Goal: Task Accomplishment & Management: Use online tool/utility

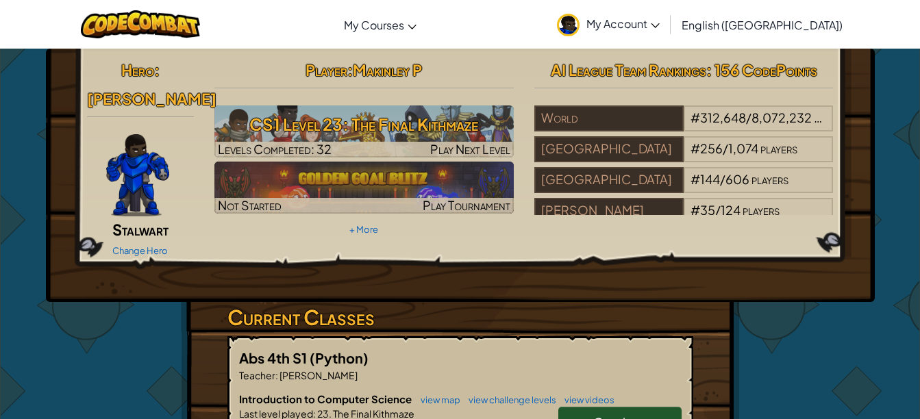
click at [298, 135] on h3 "CS1 Level 23: The Final Kithmaze" at bounding box center [363, 124] width 299 height 31
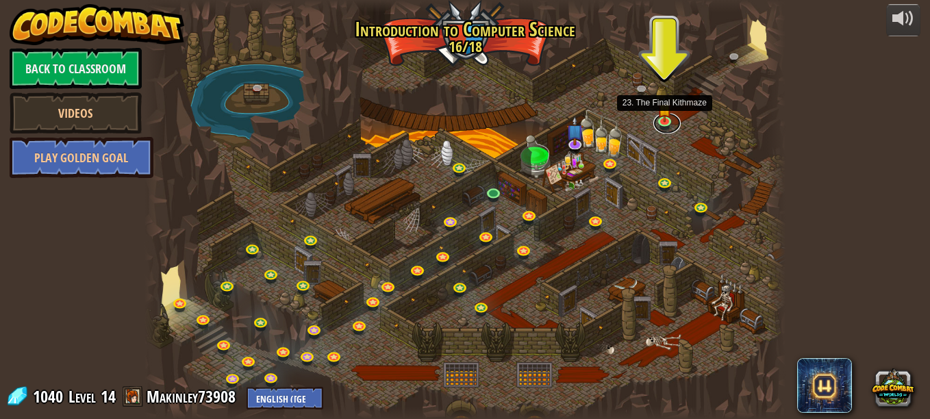
click at [665, 130] on link at bounding box center [666, 123] width 27 height 21
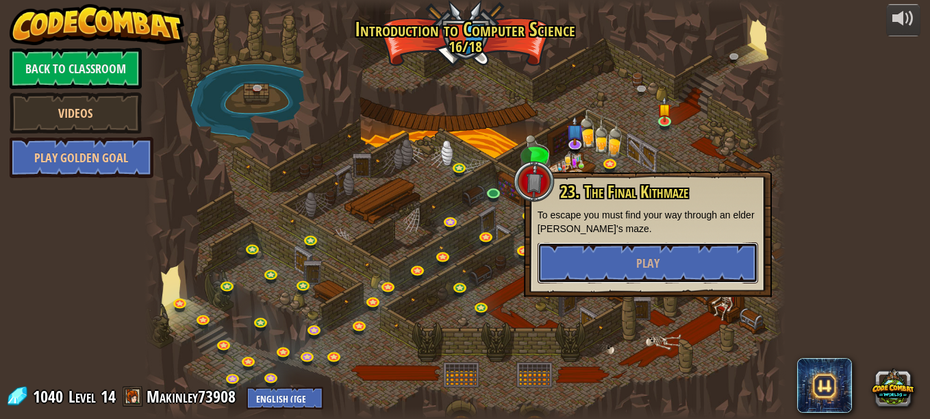
click at [619, 264] on button "Play" at bounding box center [648, 262] width 221 height 41
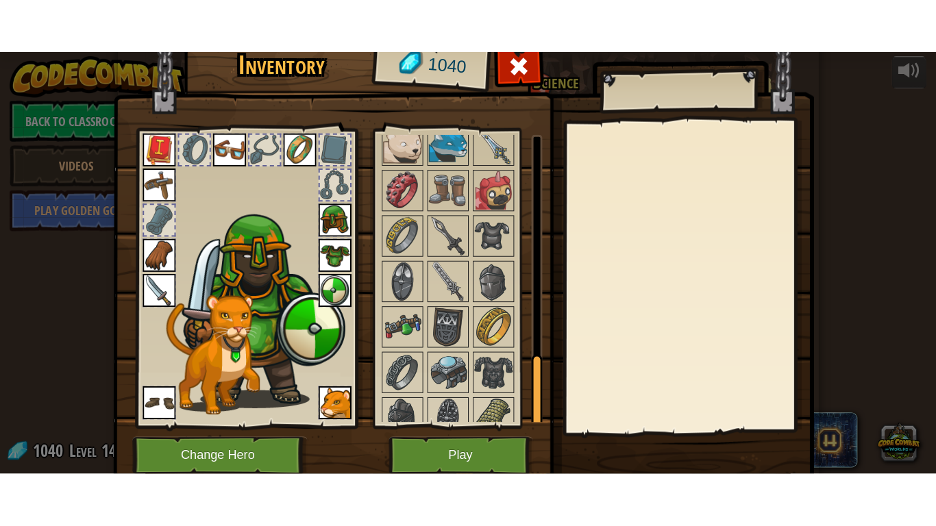
scroll to position [882, 0]
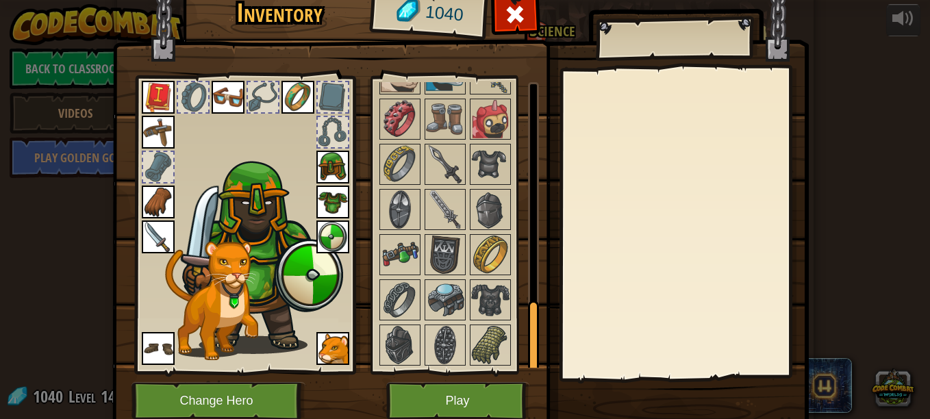
click at [485, 123] on img at bounding box center [490, 119] width 38 height 38
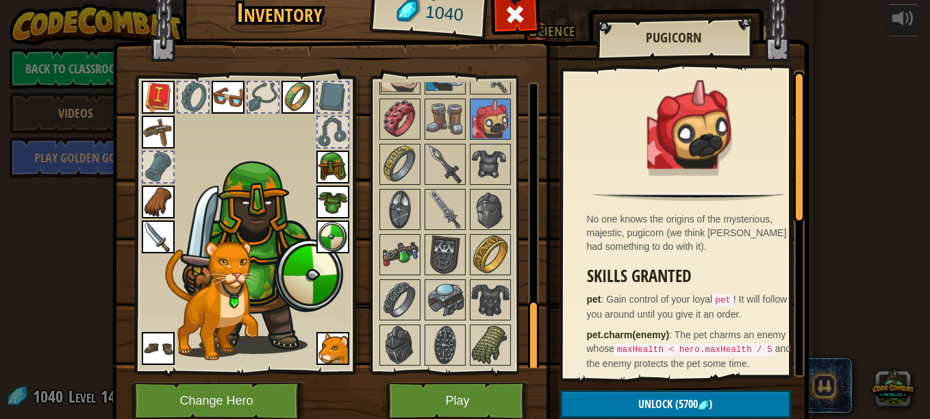
click at [471, 340] on img at bounding box center [490, 345] width 38 height 38
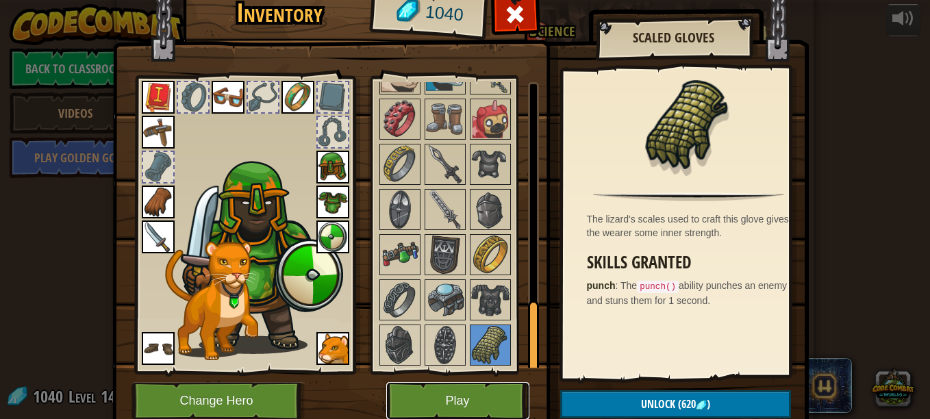
click at [491, 404] on button "Play" at bounding box center [457, 401] width 143 height 38
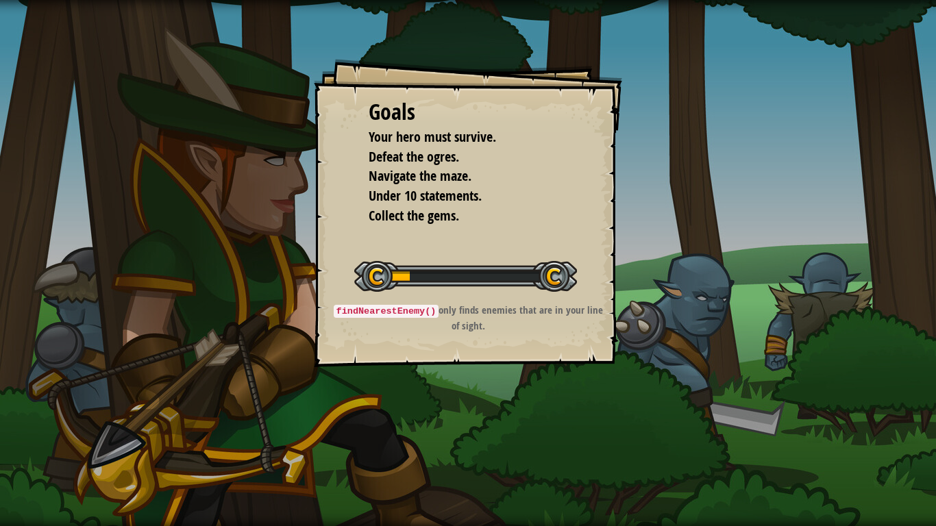
drag, startPoint x: 491, startPoint y: 404, endPoint x: 345, endPoint y: 350, distance: 156.2
click at [345, 350] on div "Goals Your hero must survive. Defeat the ogres. Navigate the maze. Under 10 sta…" at bounding box center [468, 263] width 936 height 526
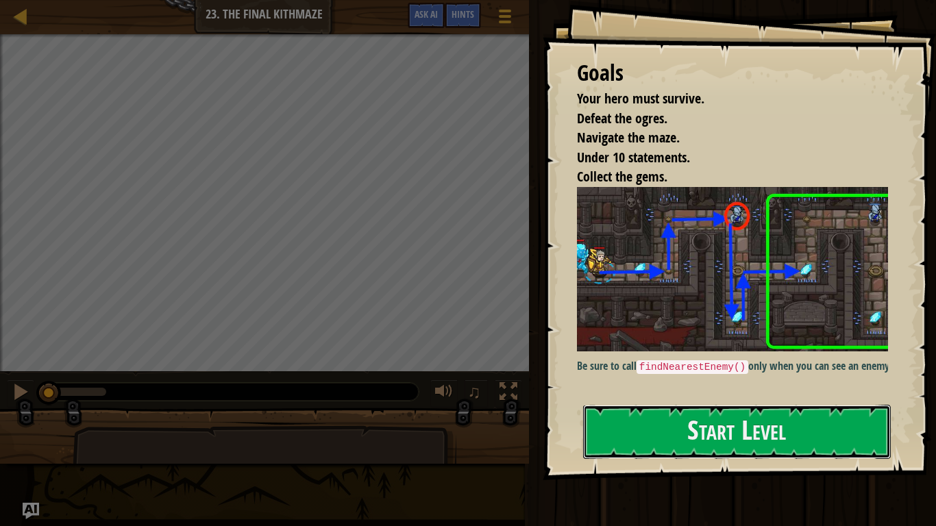
click at [753, 405] on button "Start Level" at bounding box center [737, 432] width 308 height 54
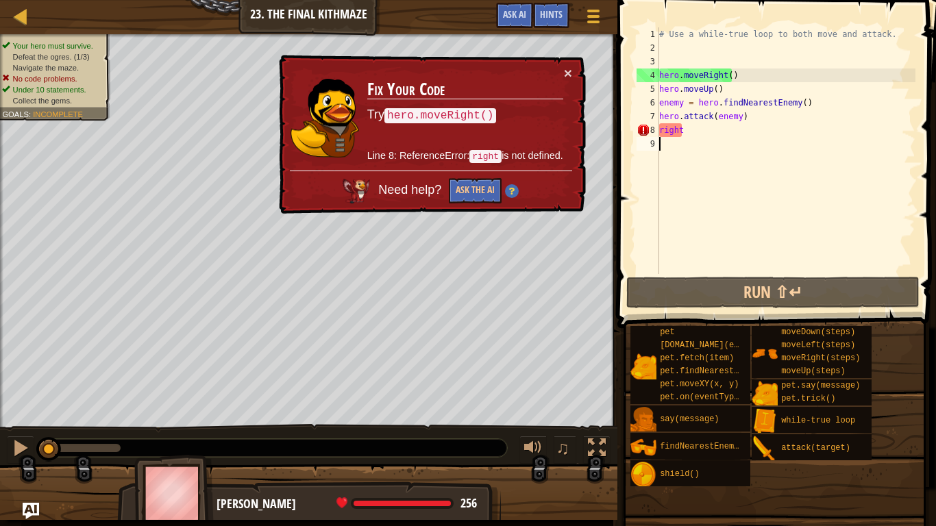
drag, startPoint x: 742, startPoint y: 139, endPoint x: 645, endPoint y: 149, distance: 98.5
click at [645, 149] on div "1 2 3 4 5 6 7 8 9 # Use a while-true loop to both move and attack. hero . moveR…" at bounding box center [774, 150] width 281 height 247
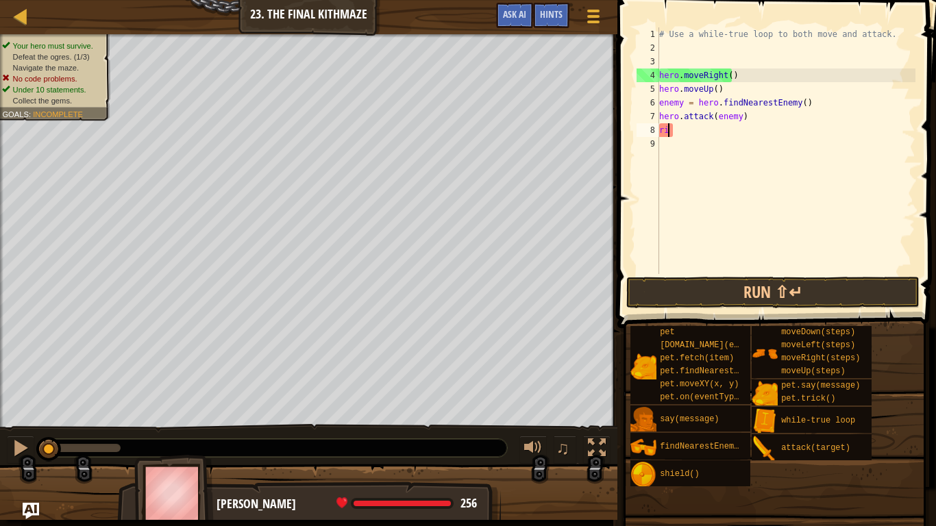
type textarea "r"
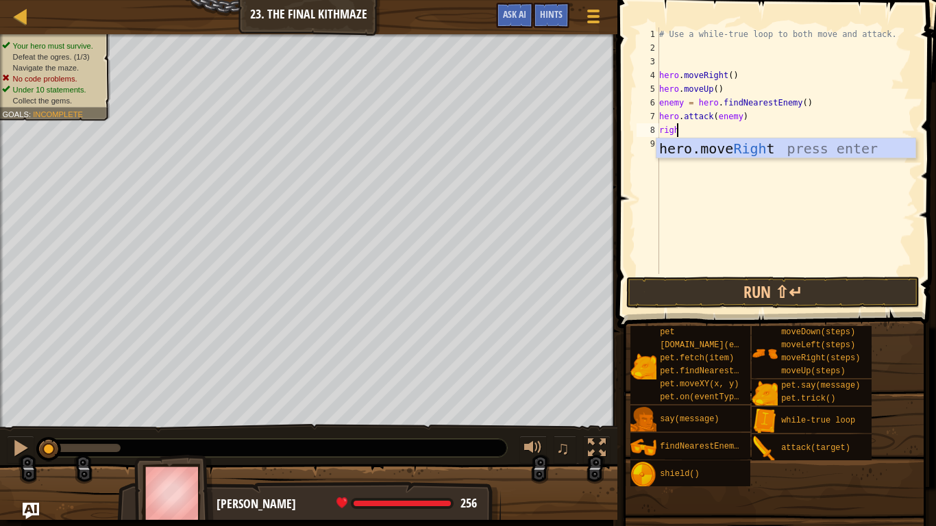
scroll to position [6, 1]
type textarea "right"
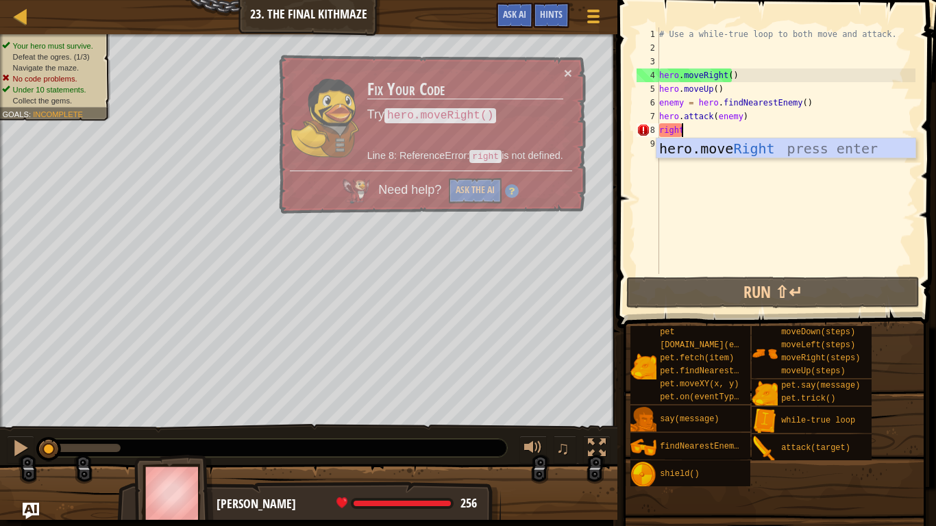
scroll to position [6, 0]
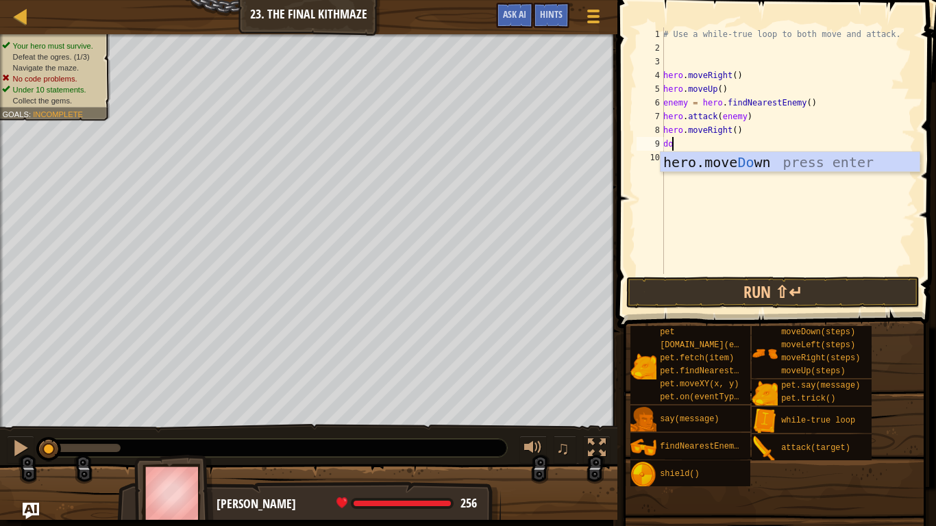
type textarea "down"
click at [721, 161] on div "hero.move Down press enter" at bounding box center [789, 183] width 259 height 62
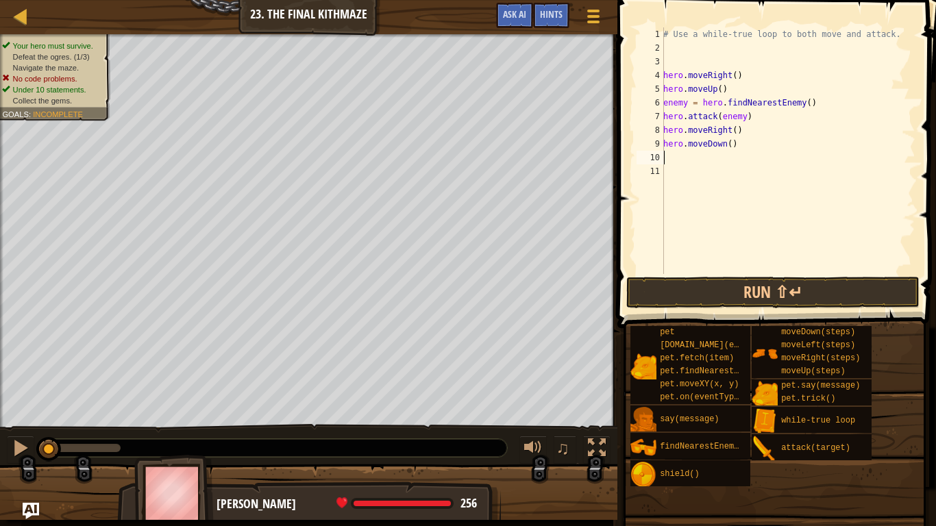
click at [725, 151] on div "# Use a while-true loop to both move and attack. hero . moveRight ( ) hero . mo…" at bounding box center [787, 164] width 255 height 274
click at [723, 145] on div "# Use a while-true loop to both move and attack. hero . moveRight ( ) hero . mo…" at bounding box center [787, 164] width 255 height 274
click at [725, 145] on div "# Use a while-true loop to both move and attack. hero . moveRight ( ) hero . mo…" at bounding box center [787, 164] width 255 height 274
type textarea "hero.moveDown(2)"
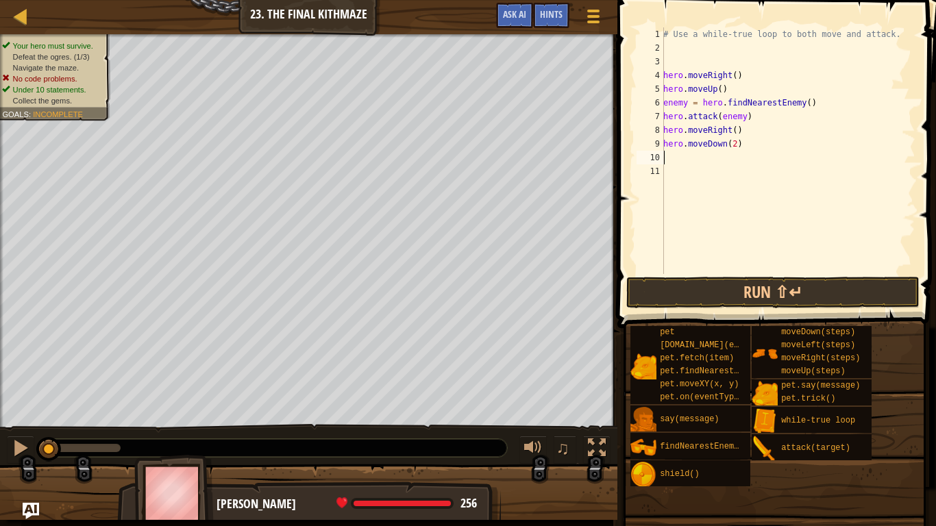
click at [718, 163] on div "# Use a while-true loop to both move and attack. hero . moveRight ( ) hero . mo…" at bounding box center [787, 164] width 255 height 274
type textarea "up"
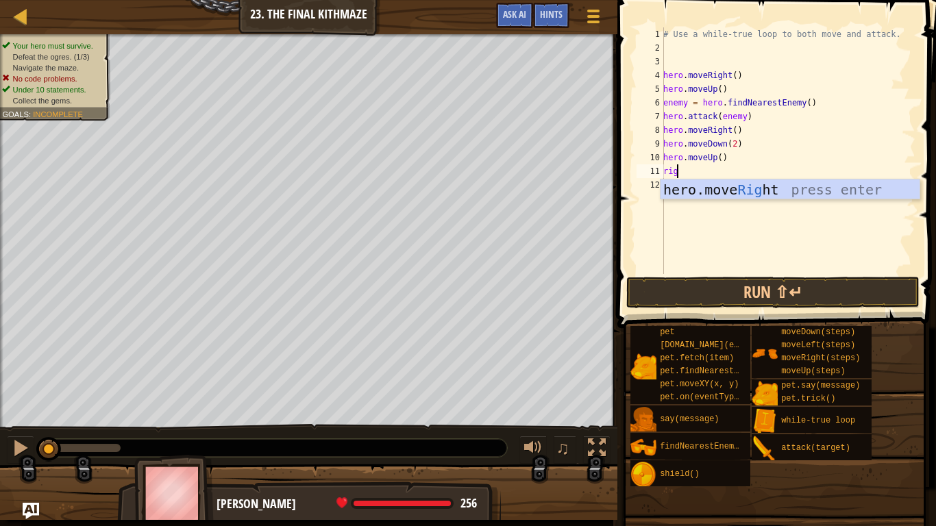
type textarea "right"
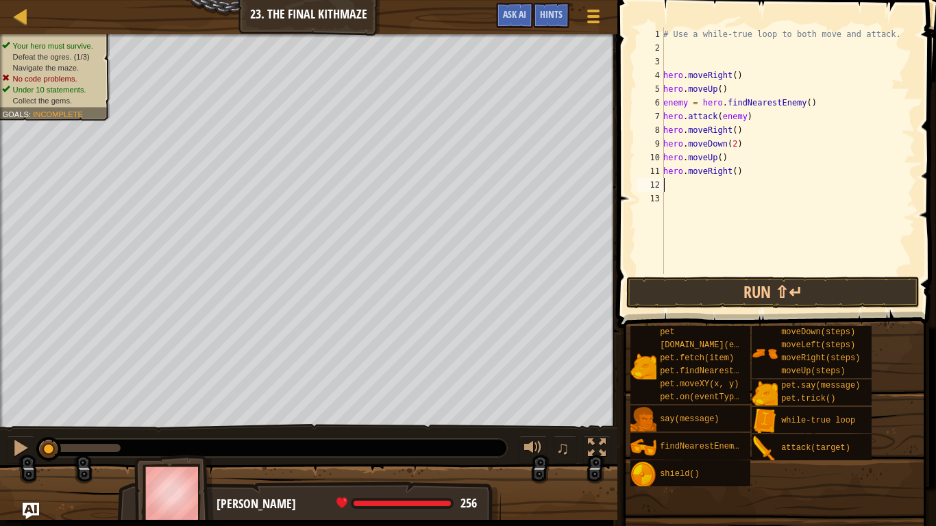
type textarea "up"
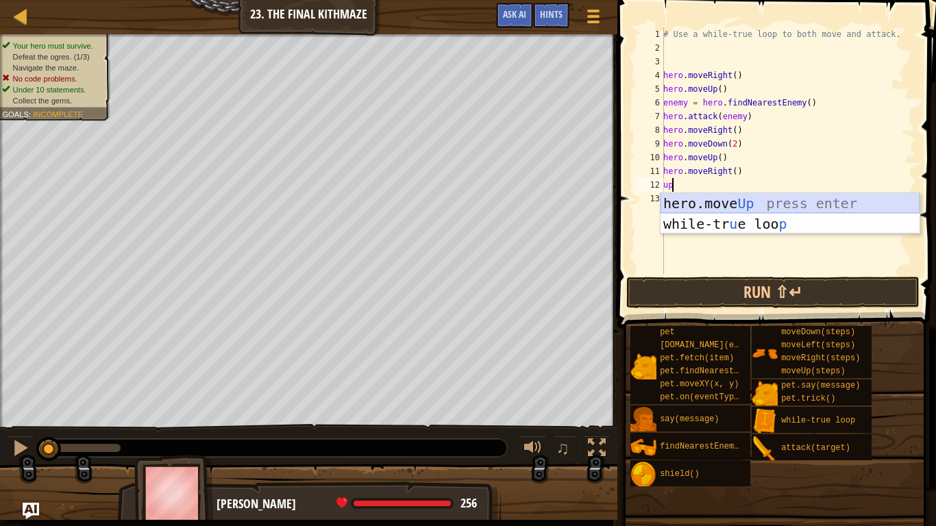
click at [697, 203] on div "hero.move Up press enter while-tr u e loo p press enter" at bounding box center [789, 234] width 259 height 82
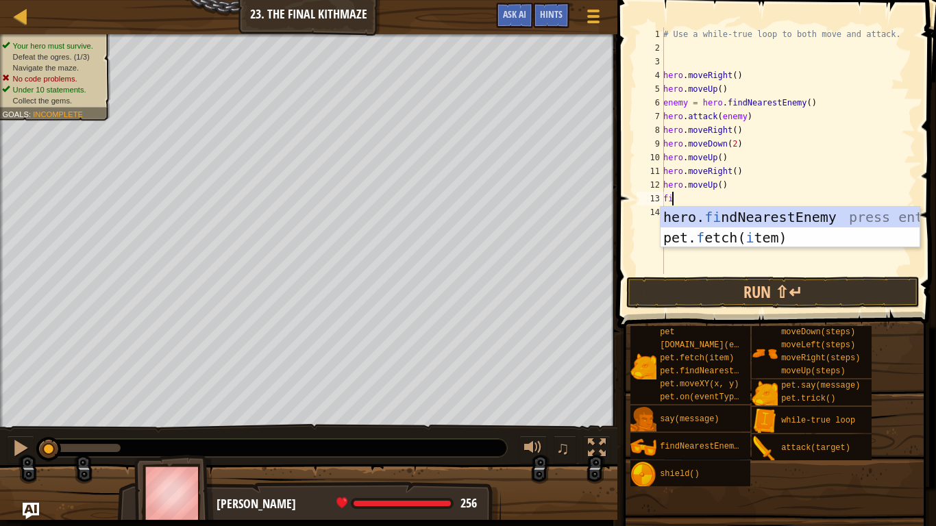
type textarea "fin"
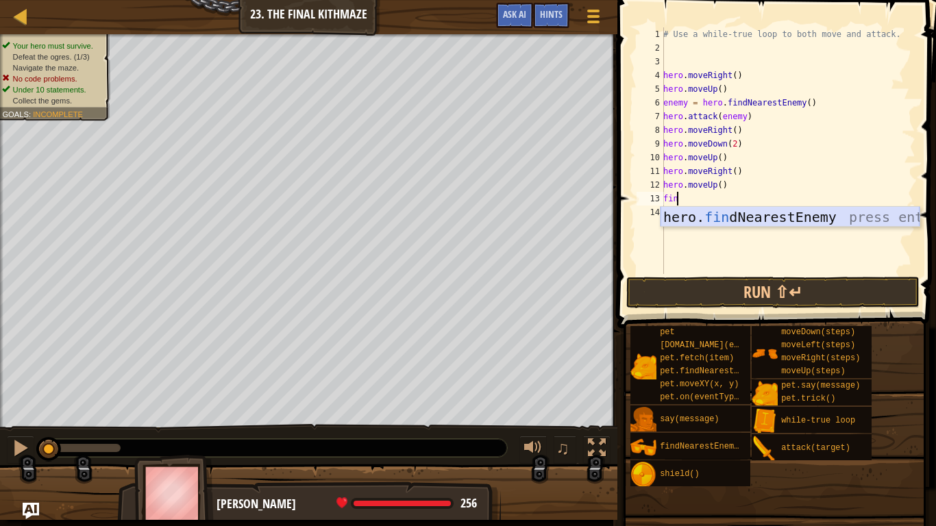
click at [708, 217] on div "hero. fin dNearestEnemy press enter" at bounding box center [789, 238] width 259 height 62
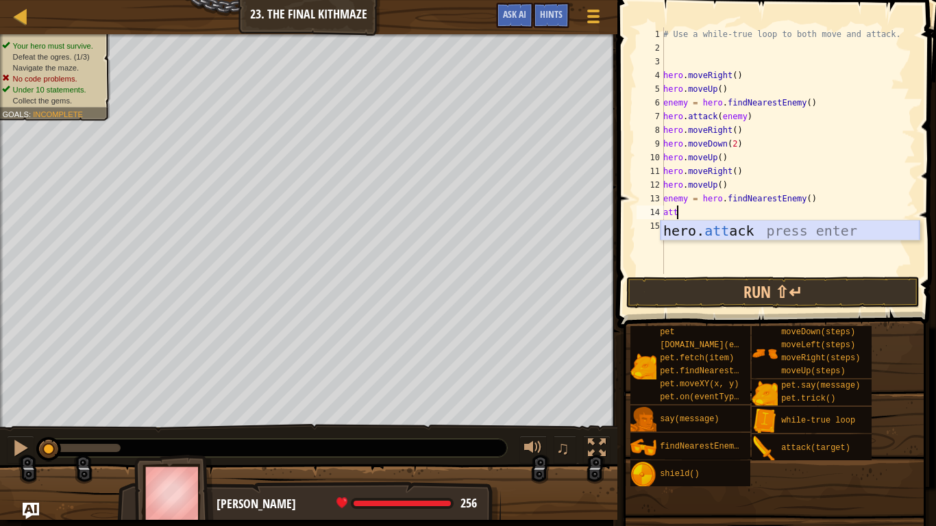
click at [694, 230] on div "hero. att ack press enter" at bounding box center [789, 252] width 259 height 62
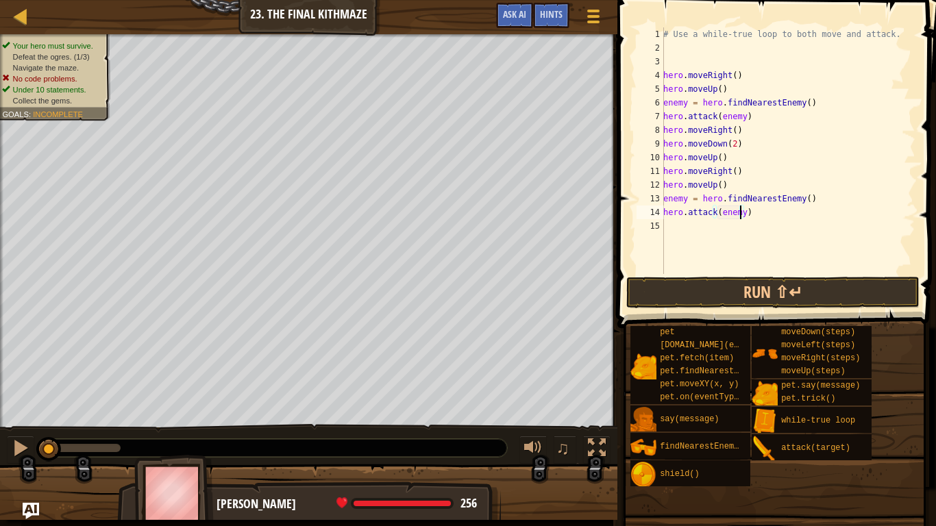
click at [740, 218] on div "# Use a while-true loop to both move and attack. hero . moveRight ( ) hero . mo…" at bounding box center [787, 164] width 255 height 274
type textarea "hero.attack(enemy1)"
click at [682, 231] on div "# Use a while-true loop to both move and attack. hero . moveRight ( ) hero . mo…" at bounding box center [787, 164] width 255 height 274
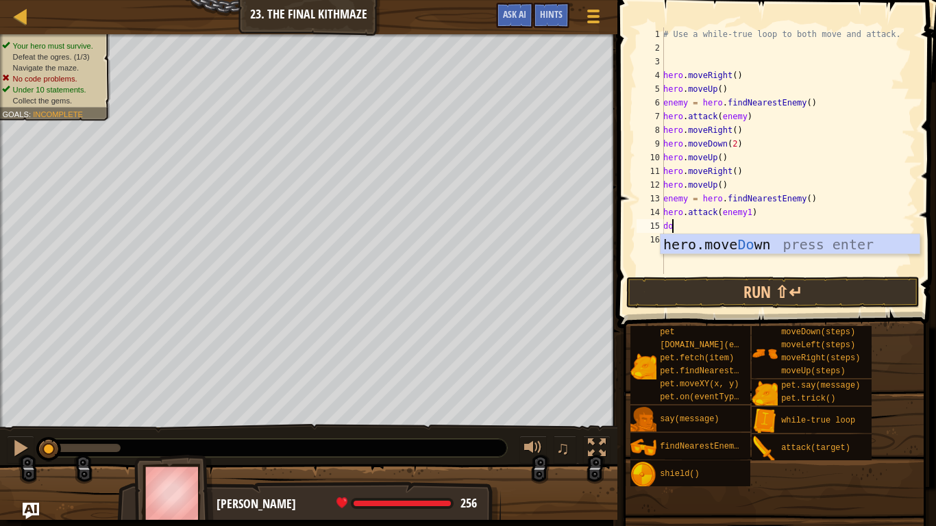
type textarea "down"
click at [696, 242] on div "hero.move Down press enter" at bounding box center [789, 265] width 259 height 62
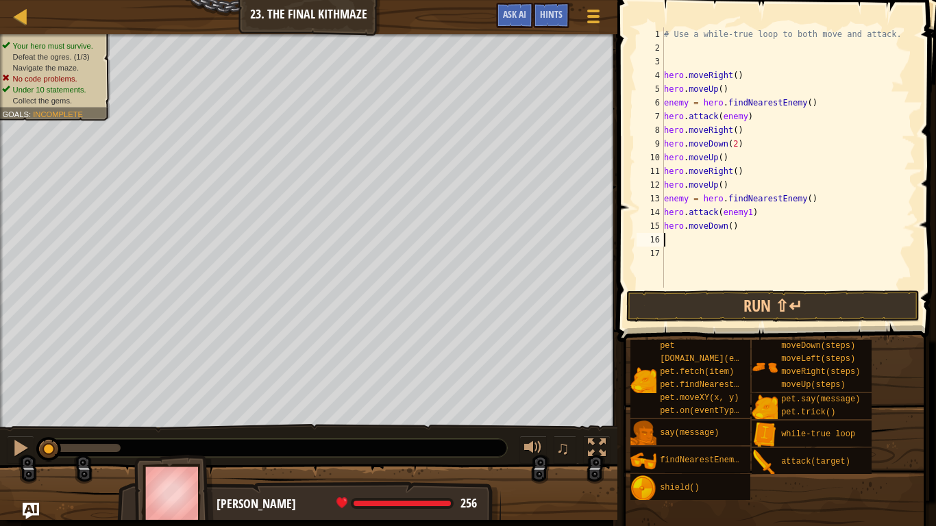
scroll to position [6, 0]
click at [726, 228] on div "# Use a while-true loop to both move and attack. hero . moveRight ( ) hero . mo…" at bounding box center [788, 171] width 254 height 288
click at [729, 303] on button "Run ⇧↵" at bounding box center [772, 306] width 293 height 32
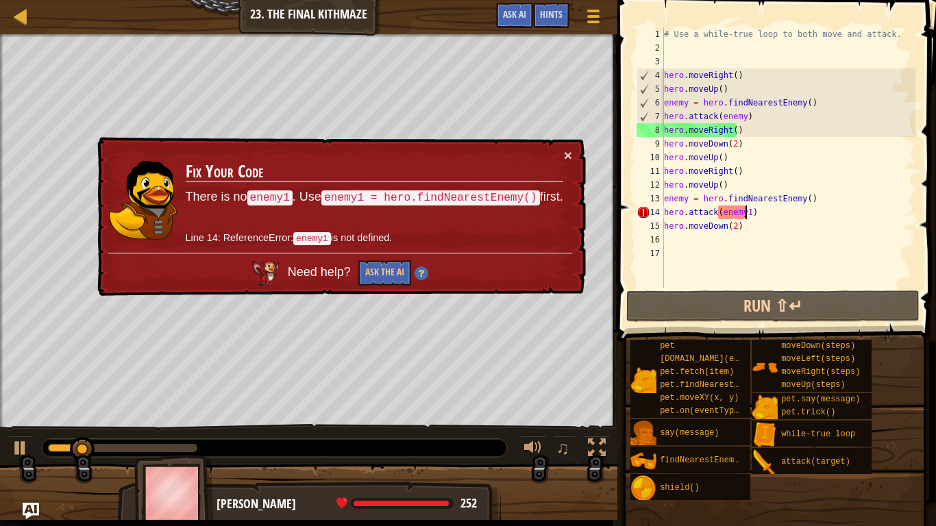
click at [744, 217] on div "# Use a while-true loop to both move and attack. hero . moveRight ( ) hero . mo…" at bounding box center [788, 171] width 254 height 288
type textarea "hero.attack(enemy)"
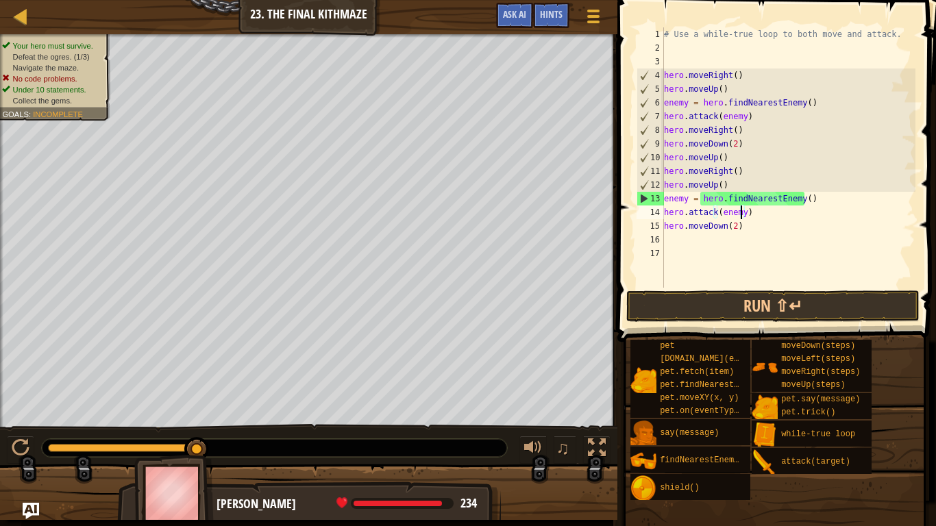
click at [686, 238] on div "# Use a while-true loop to both move and attack. hero . moveRight ( ) hero . mo…" at bounding box center [788, 171] width 254 height 288
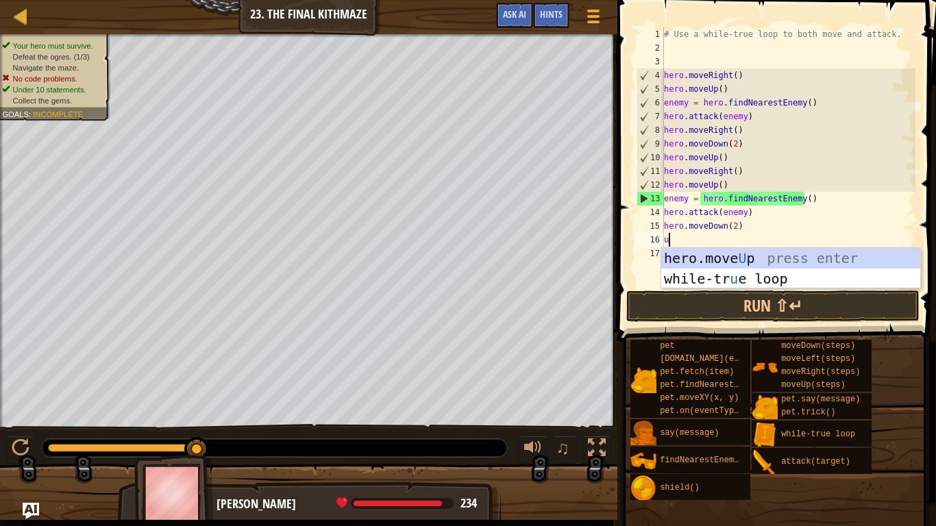
type textarea "up"
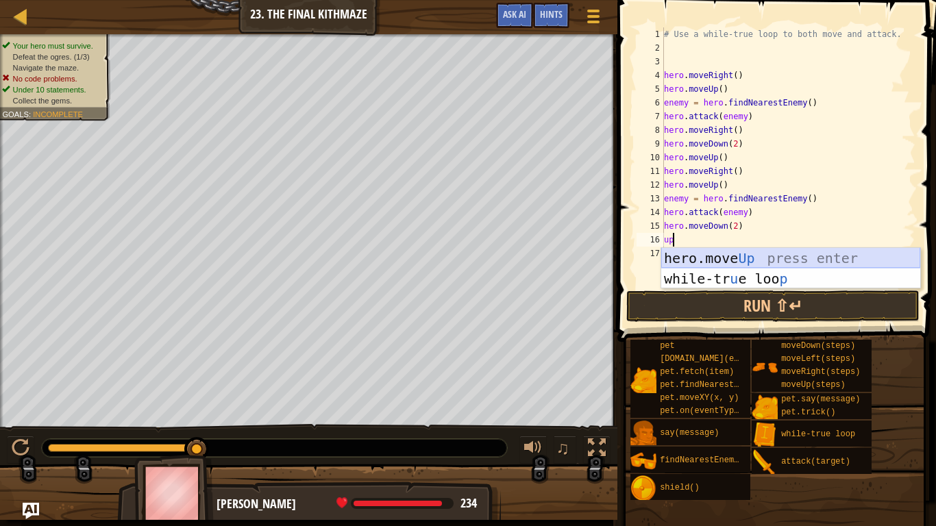
click at [690, 258] on div "hero.move Up press enter while-tr u e loo p press enter" at bounding box center [790, 289] width 259 height 82
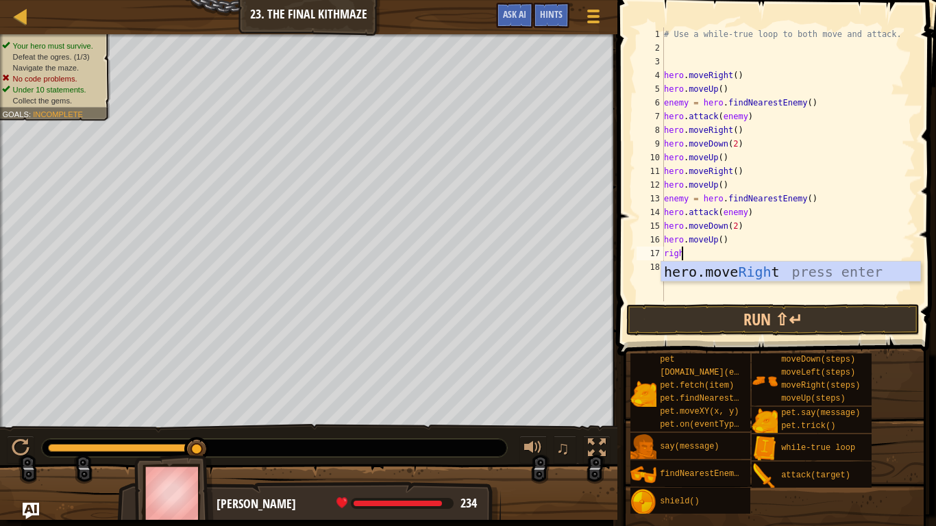
scroll to position [6, 1]
type textarea "right"
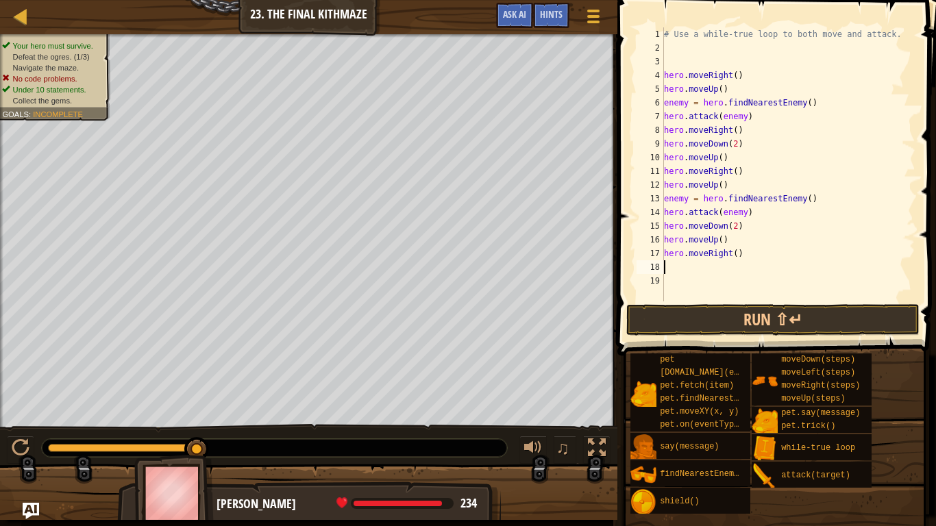
type textarea "up"
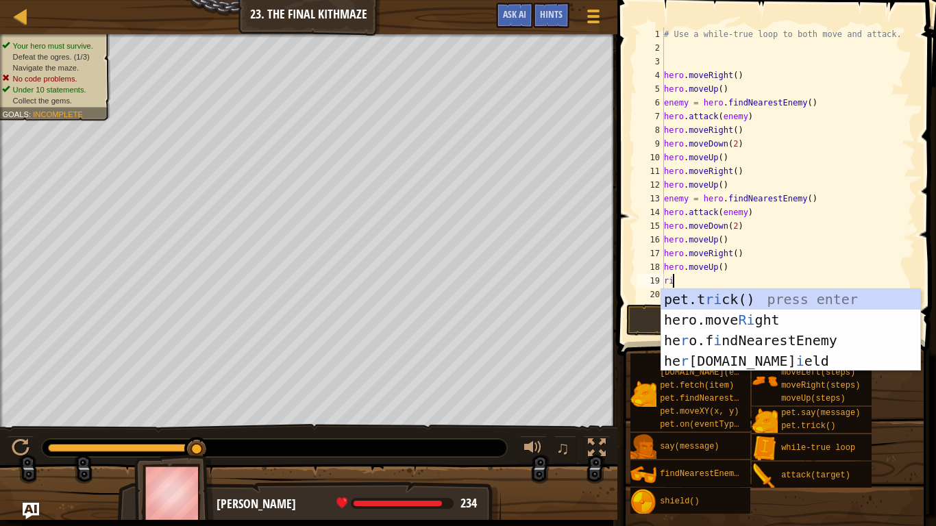
type textarea "r"
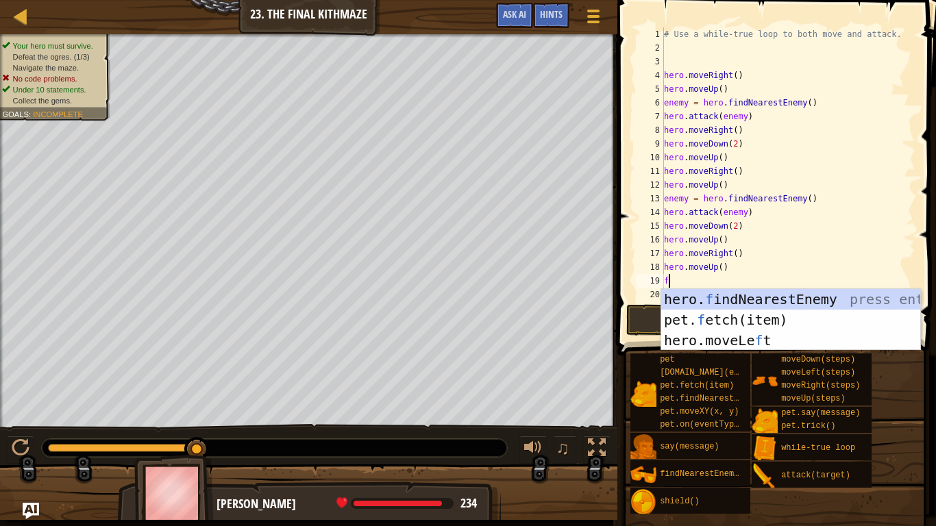
type textarea "fin"
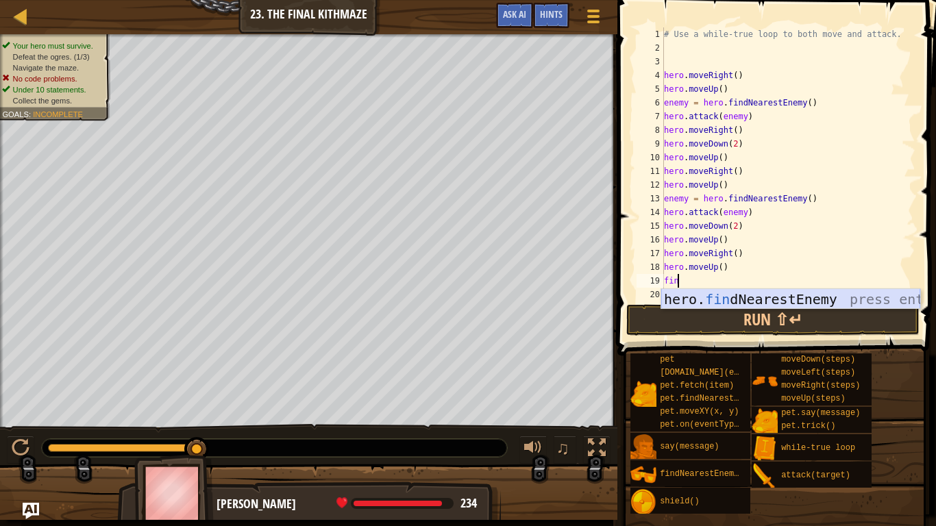
click at [721, 300] on div "hero. fin dNearestEnemy press enter" at bounding box center [790, 320] width 259 height 62
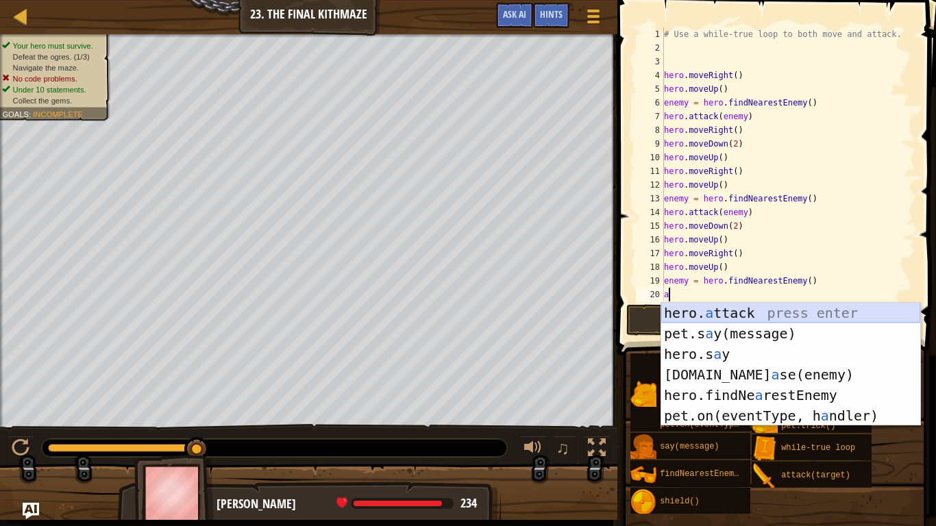
click at [738, 312] on div "hero. a ttack press enter pet.s a y(message) press enter hero.s a y press enter…" at bounding box center [790, 385] width 259 height 164
type textarea "hero.attack(enemy)"
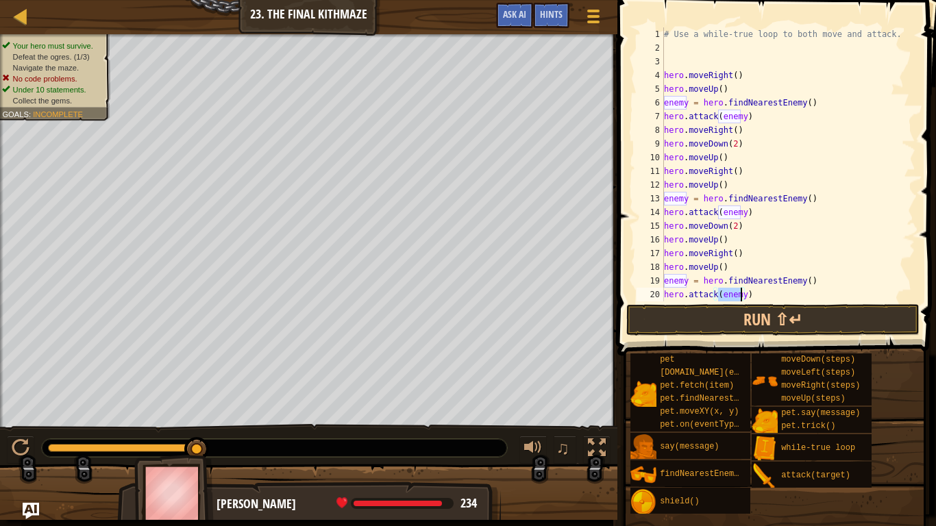
scroll to position [14, 0]
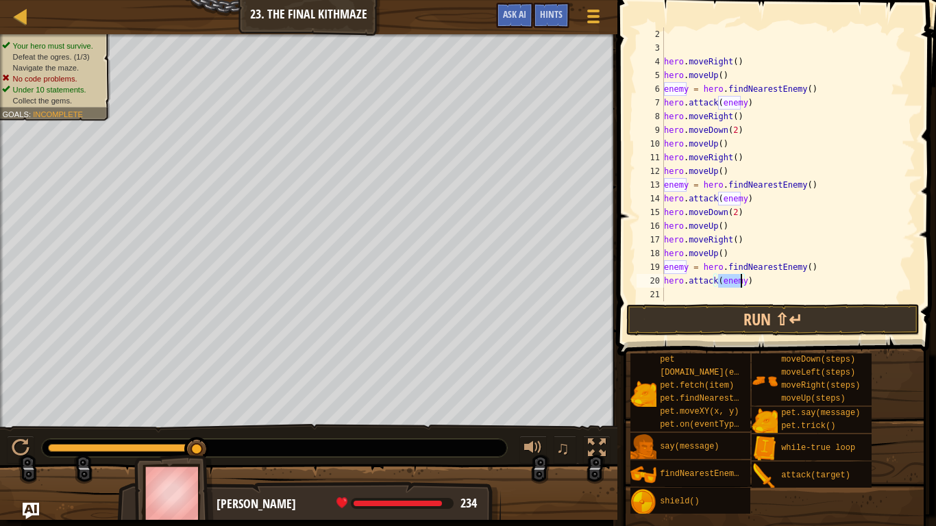
click at [692, 297] on div "hero . moveRight ( ) hero . moveUp ( ) enemy = hero . findNearestEnemy ( ) hero…" at bounding box center [783, 177] width 244 height 301
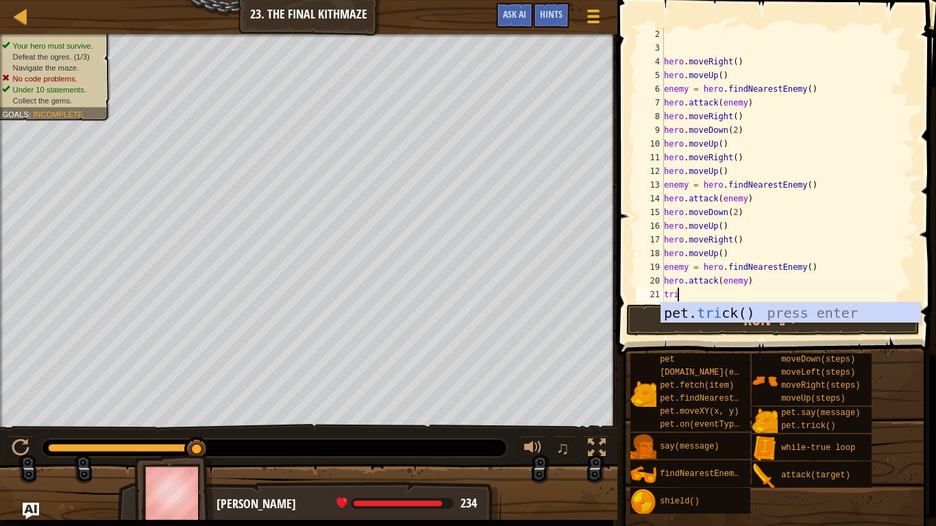
type textarea "t"
type textarea "right"
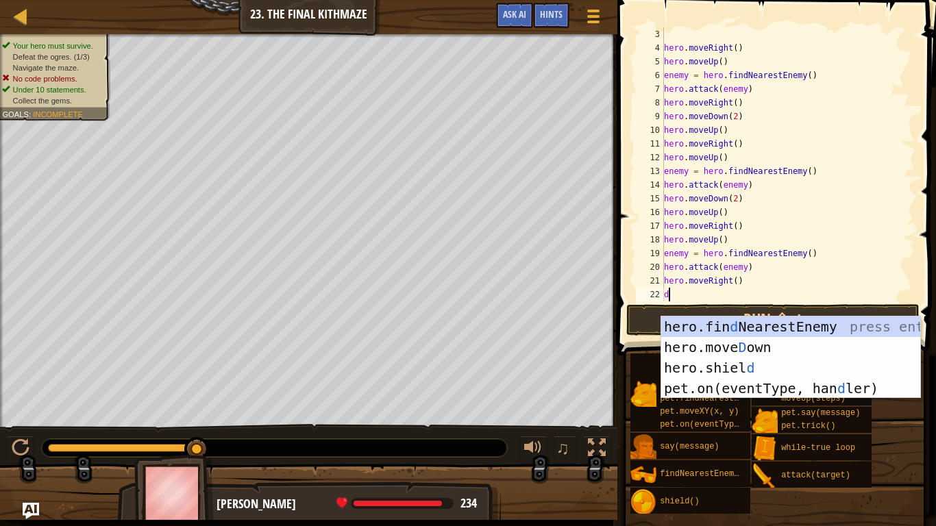
scroll to position [27, 0]
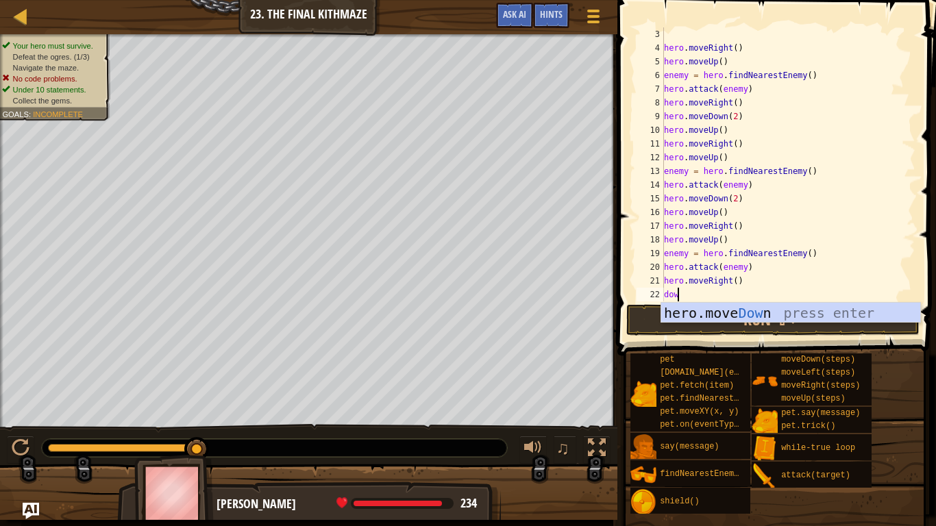
type textarea "down"
click at [703, 316] on div "hero.move Down press enter" at bounding box center [790, 334] width 259 height 62
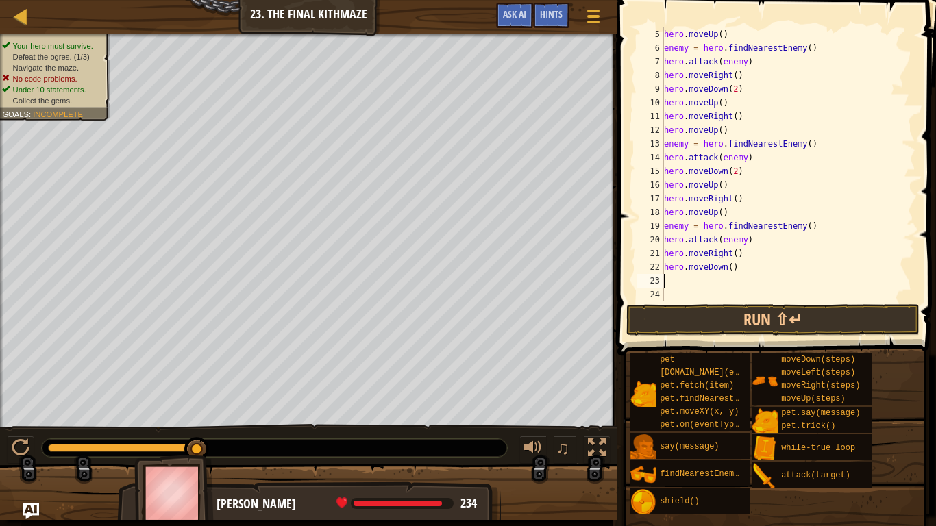
scroll to position [55, 0]
click at [725, 268] on div "hero . moveUp ( ) enemy = hero . findNearestEnemy ( ) hero . attack ( enemy ) h…" at bounding box center [783, 177] width 244 height 301
type textarea "hero.moveDown(2)"
click at [704, 286] on div "hero . moveUp ( ) enemy = hero . findNearestEnemy ( ) hero . attack ( enemy ) h…" at bounding box center [783, 177] width 244 height 301
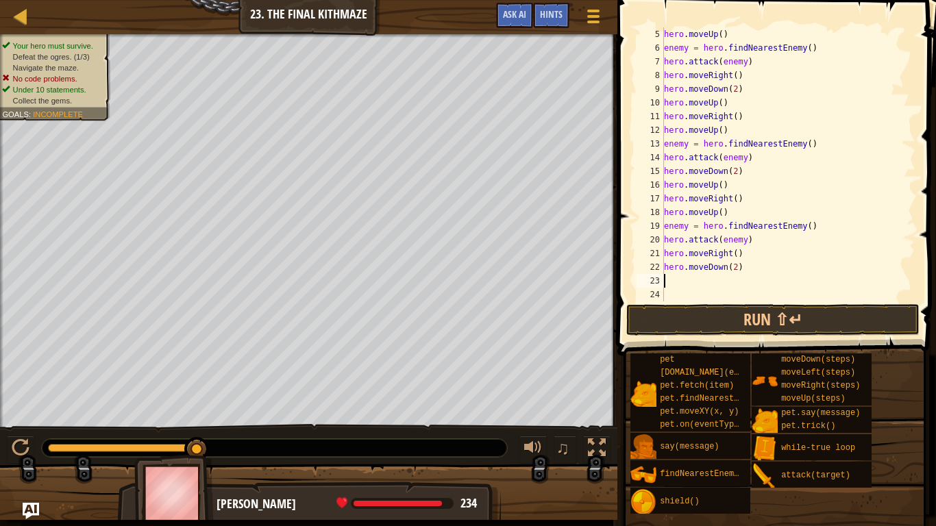
scroll to position [6, 0]
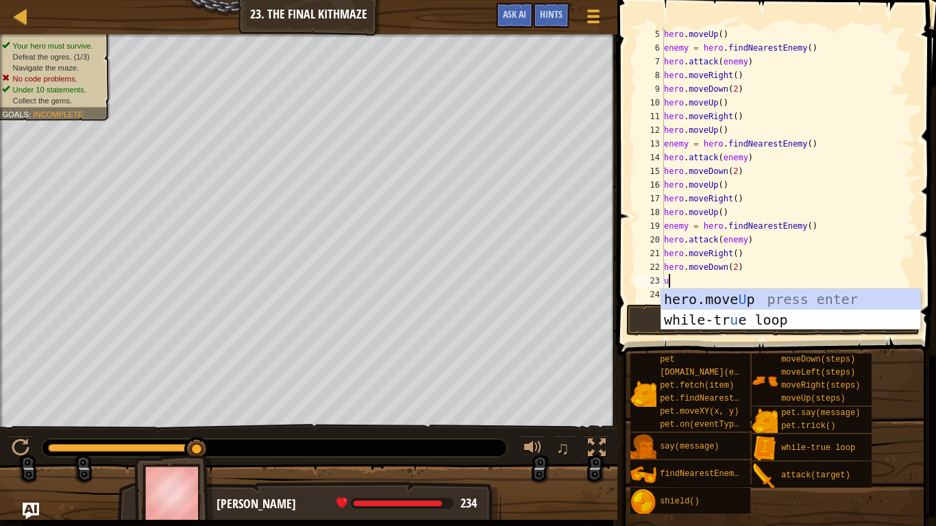
type textarea "up"
click at [705, 297] on div "hero.move Up press enter while-tr u e loo p press enter" at bounding box center [790, 330] width 259 height 82
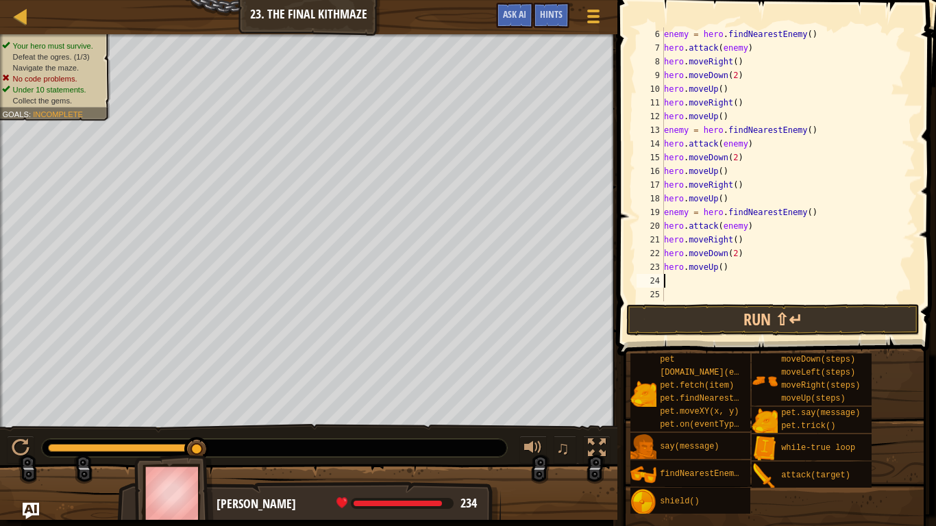
scroll to position [68, 0]
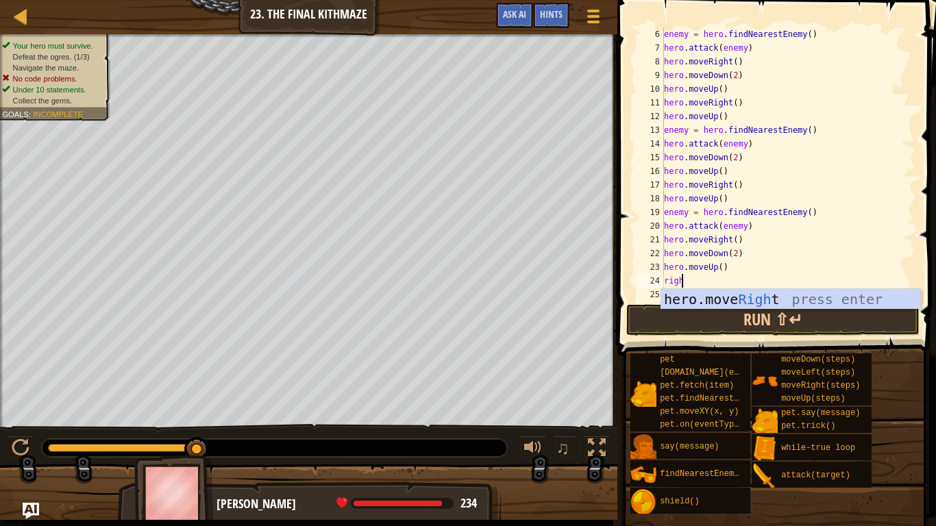
type textarea "right"
click at [704, 301] on div "hero.move Right press enter" at bounding box center [790, 320] width 259 height 62
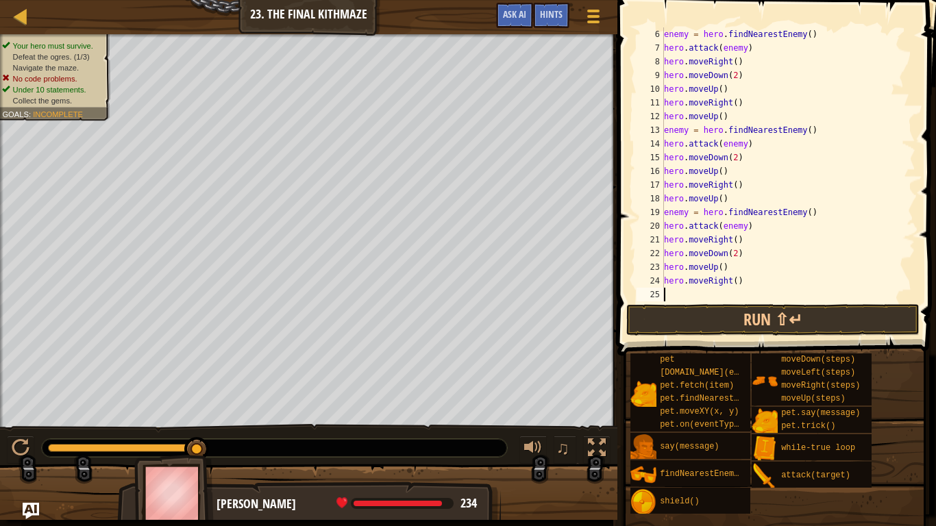
click at [733, 282] on div "enemy = hero . findNearestEnemy ( ) hero . attack ( enemy ) hero . moveRight ( …" at bounding box center [783, 177] width 244 height 301
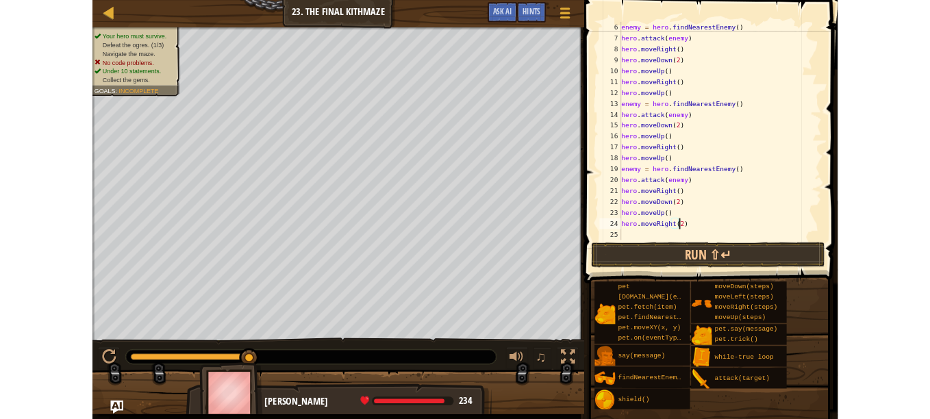
scroll to position [6, 5]
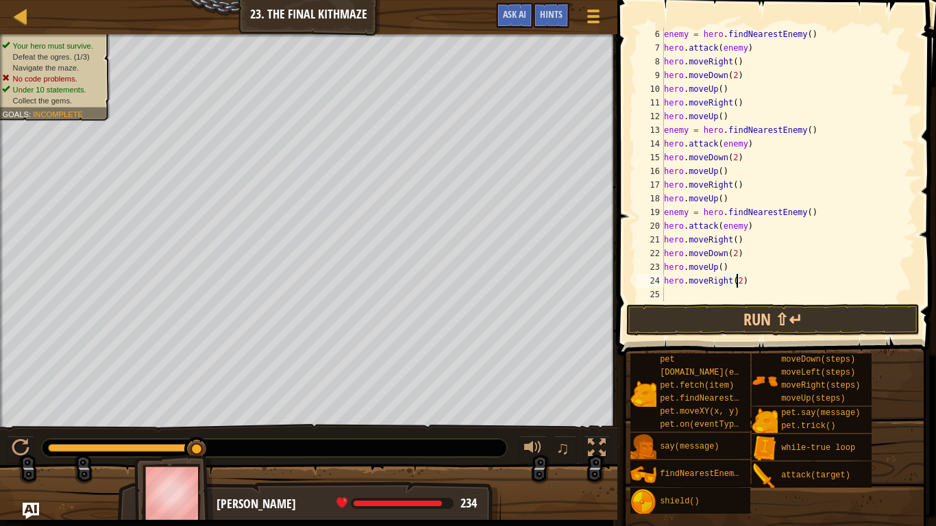
type textarea "hero.moveRight(2)"
click at [775, 319] on button "Run ⇧↵" at bounding box center [772, 320] width 293 height 32
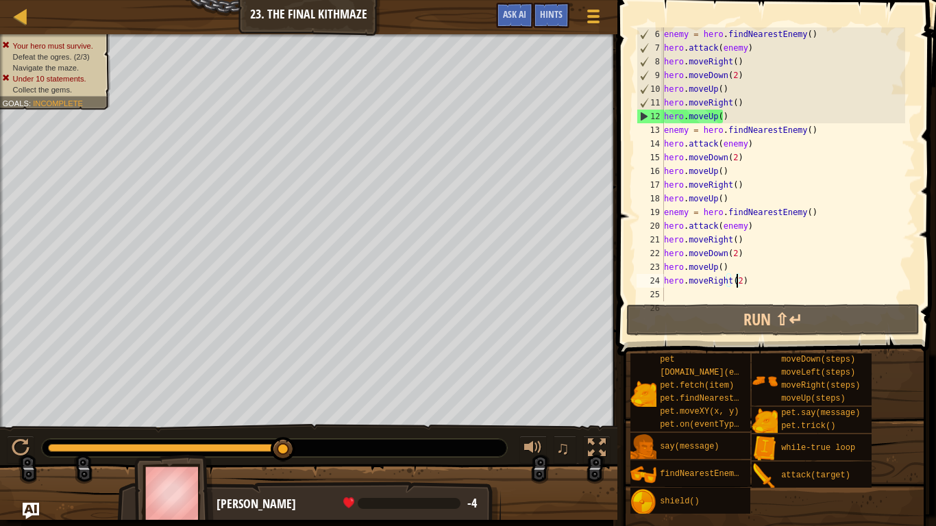
drag, startPoint x: 77, startPoint y: 442, endPoint x: 332, endPoint y: 434, distance: 254.9
click at [332, 418] on div "♫" at bounding box center [308, 444] width 617 height 41
